Goal: Contribute content

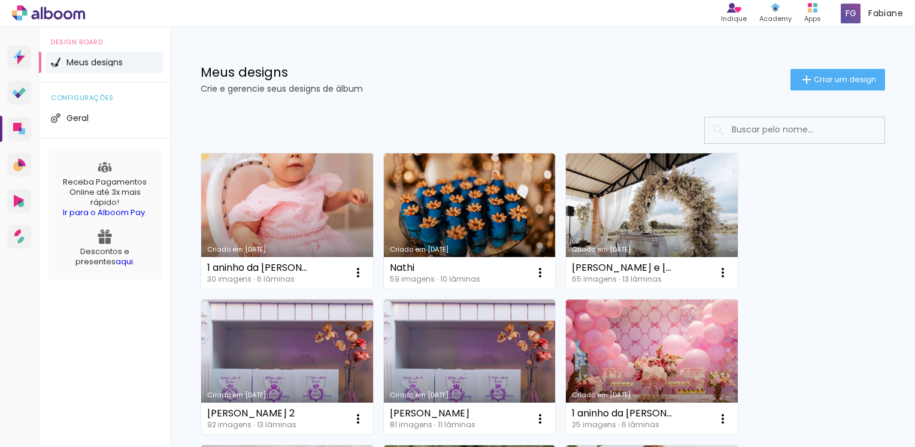
click at [306, 209] on link "Criado em [DATE]" at bounding box center [287, 220] width 172 height 135
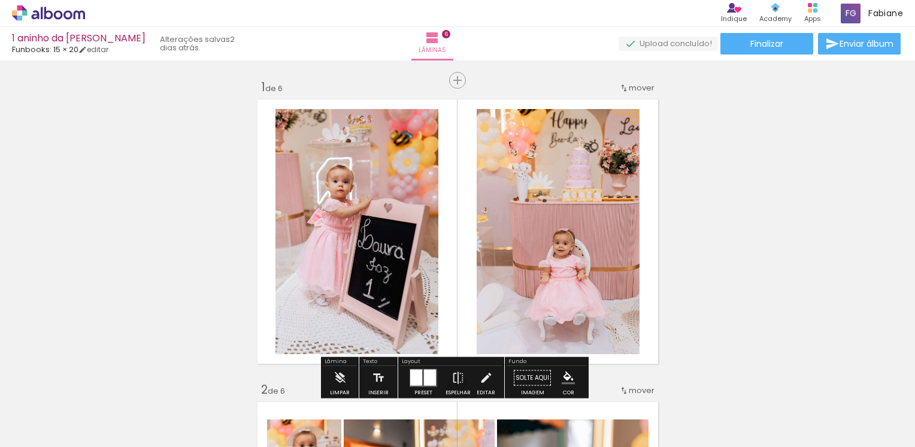
click at [42, 429] on span "Adicionar Fotos" at bounding box center [43, 430] width 36 height 13
click at [0, 0] on input "file" at bounding box center [0, 0] width 0 height 0
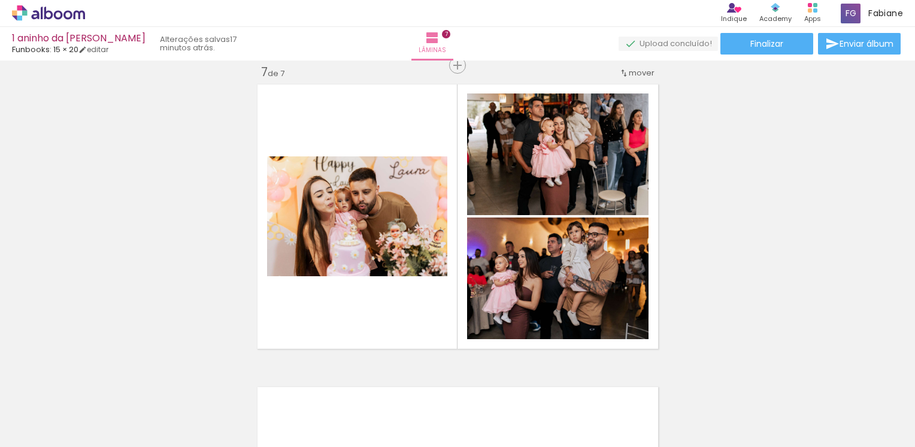
scroll to position [0, 1399]
